Goal: Task Accomplishment & Management: Use online tool/utility

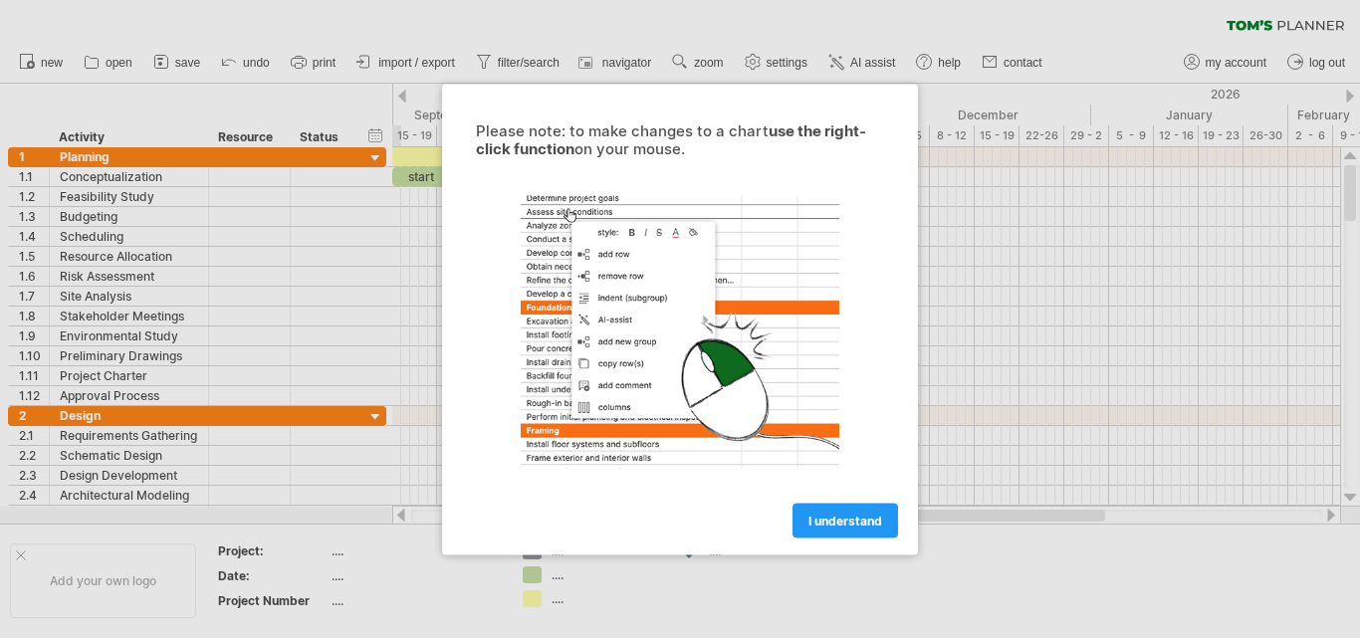
click at [425, 298] on div at bounding box center [680, 319] width 1360 height 638
click at [865, 527] on span "I understand" at bounding box center [846, 520] width 74 height 15
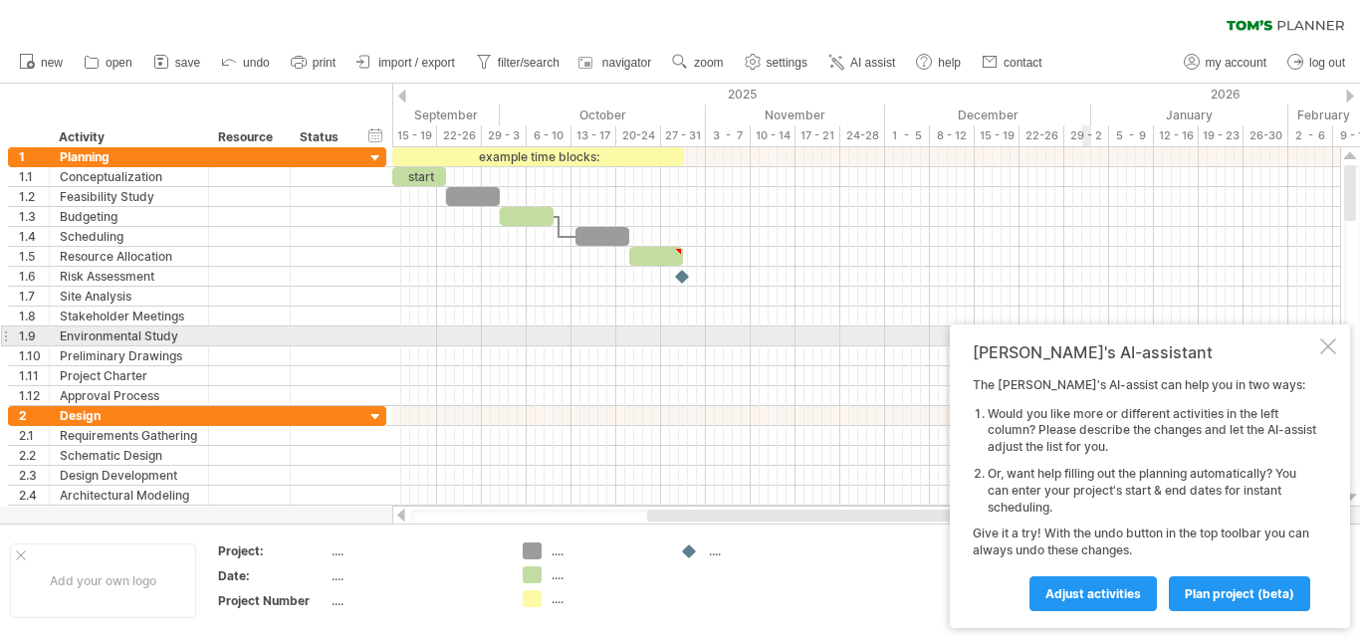
click at [1331, 346] on div at bounding box center [1328, 347] width 16 height 16
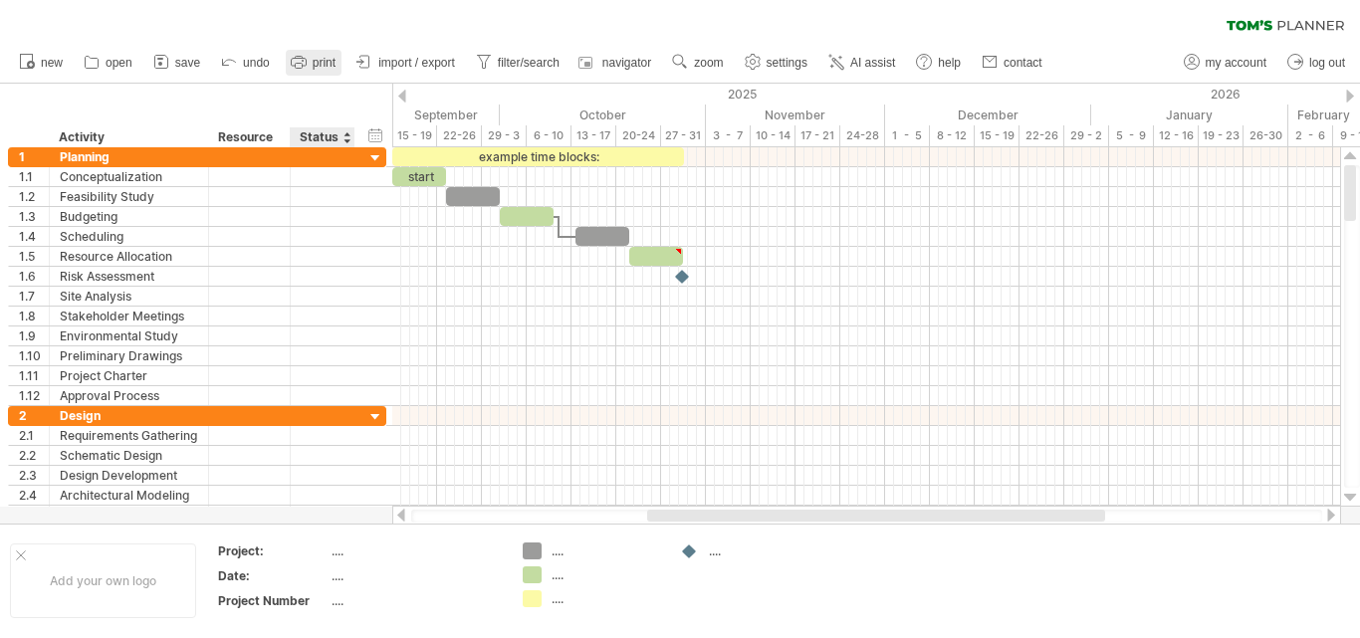
click at [303, 74] on link "print" at bounding box center [314, 63] width 56 height 26
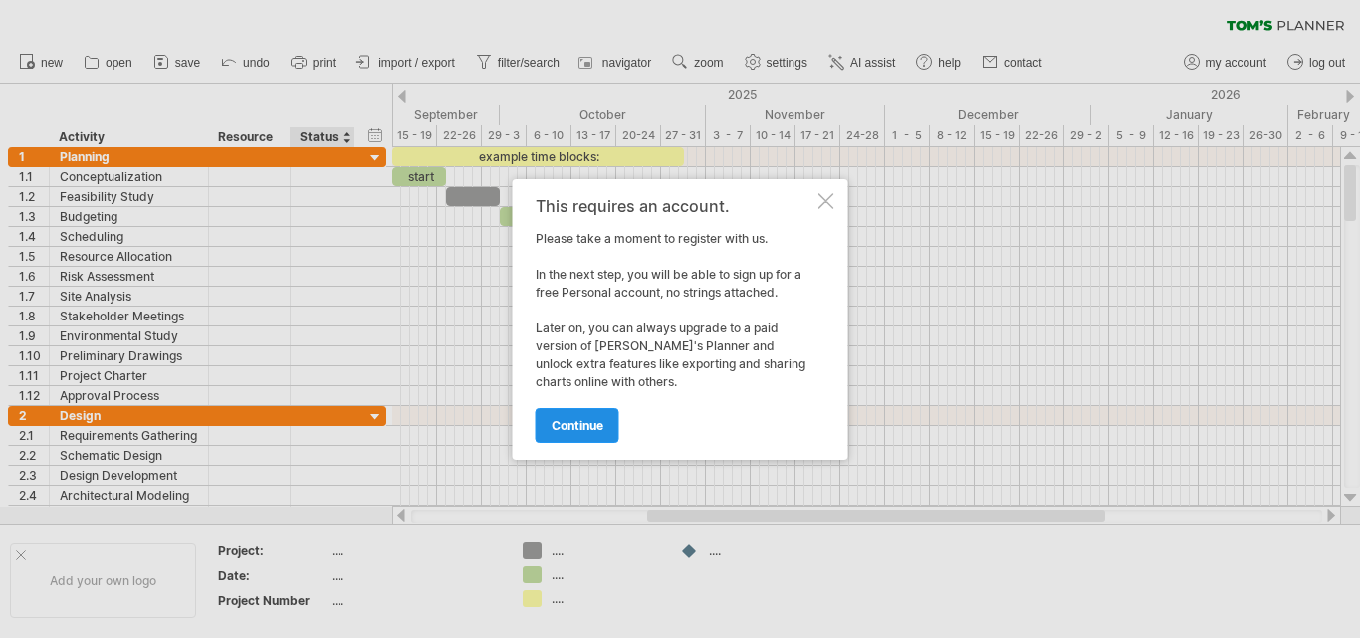
click at [593, 420] on span "continue" at bounding box center [578, 425] width 52 height 15
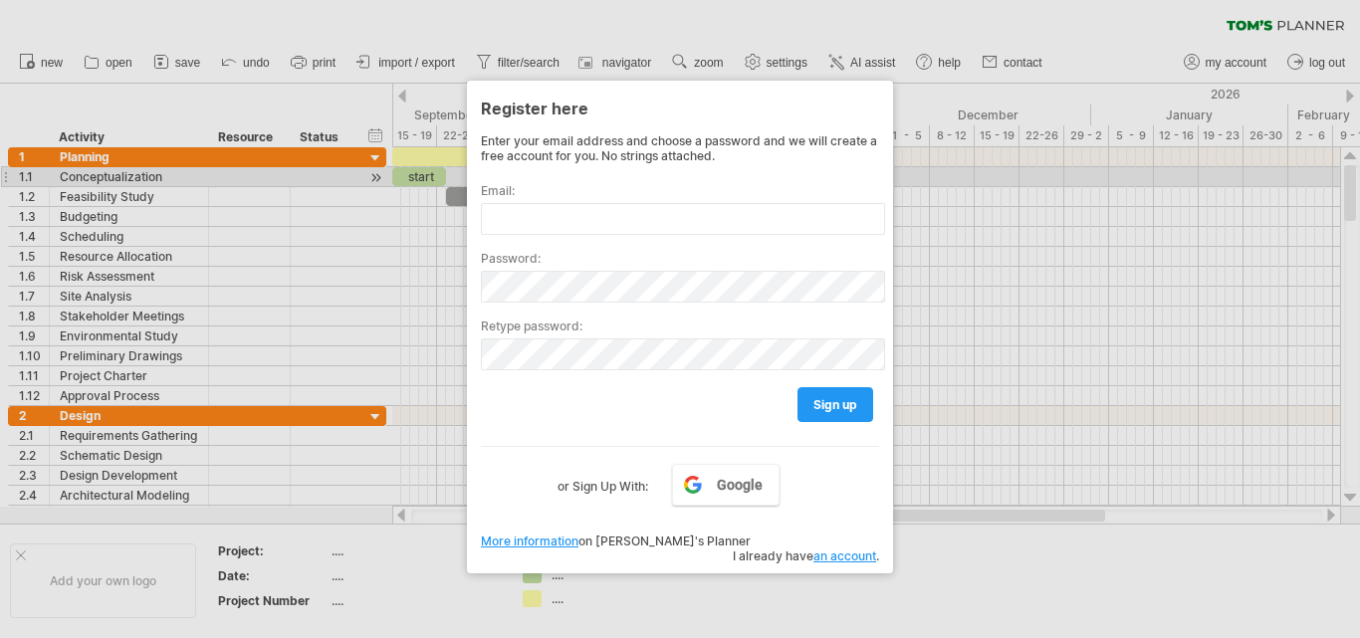
click at [954, 174] on div at bounding box center [680, 319] width 1360 height 638
